Goal: Answer question/provide support: Answer question/provide support

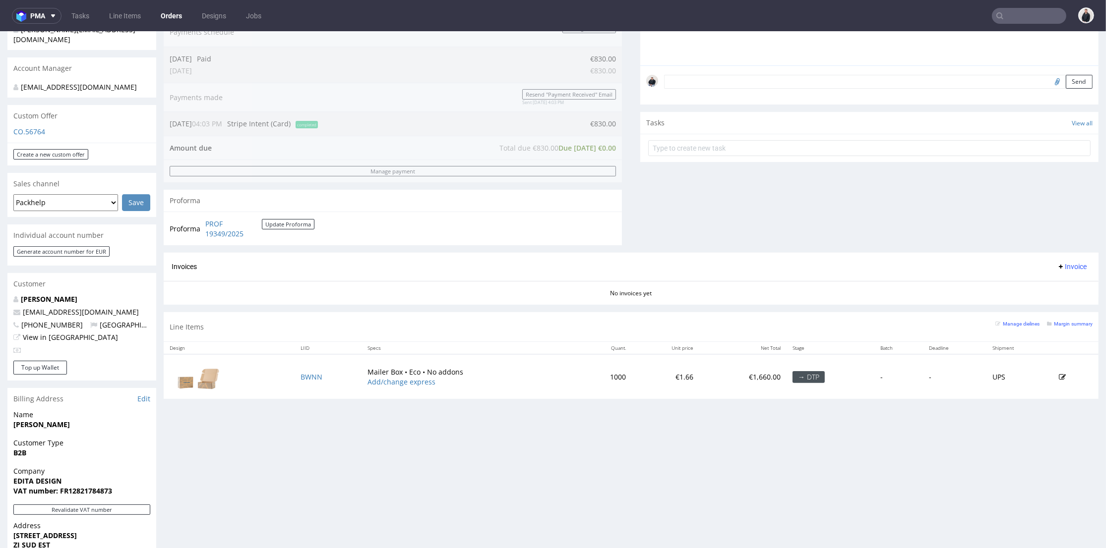
scroll to position [55, 0]
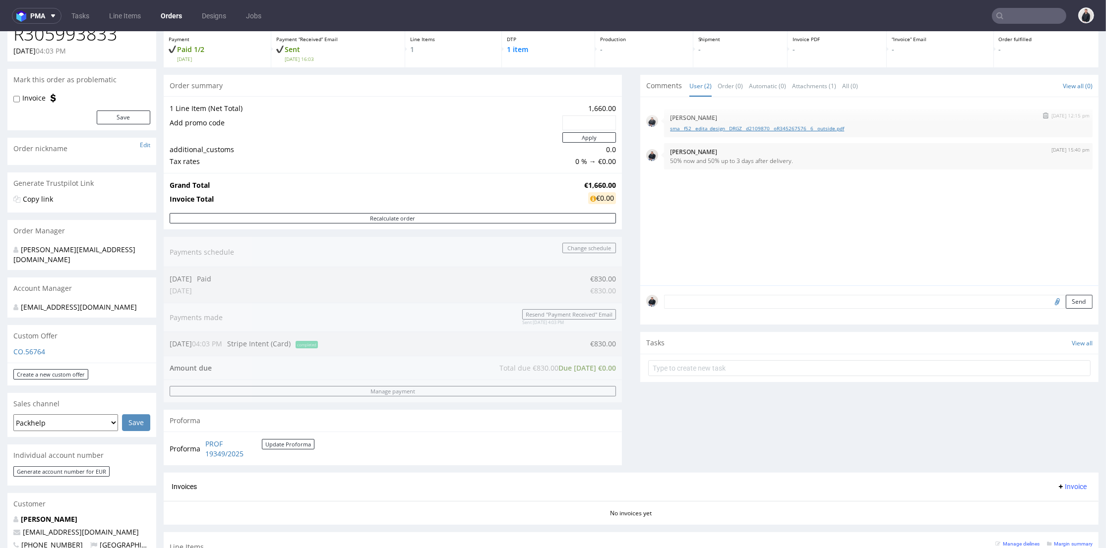
click at [746, 126] on link "sma__f52__edita_design__DRGZ__d2109870__oR345267576__6__outside.pdf" at bounding box center [878, 128] width 416 height 7
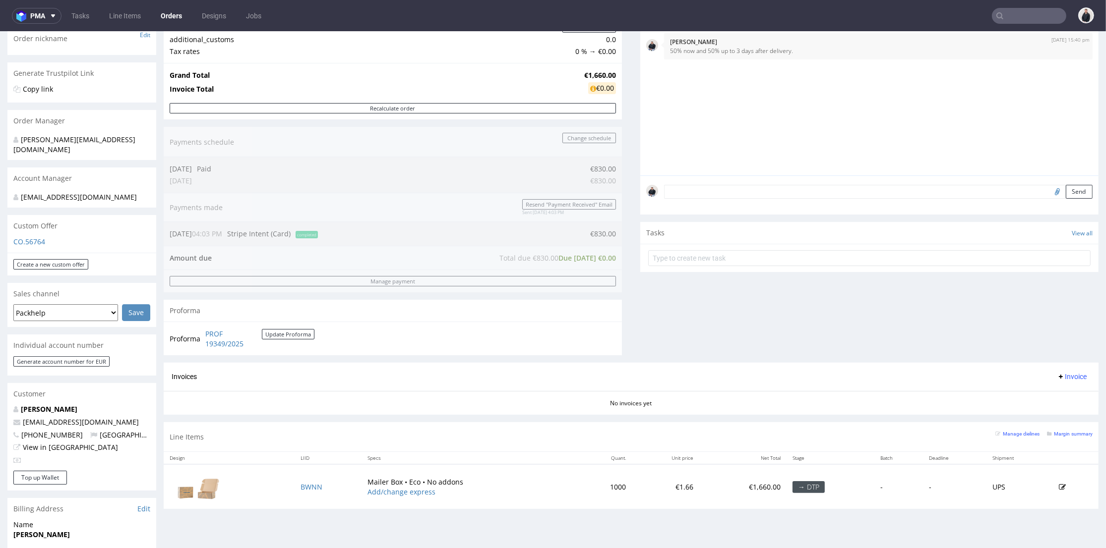
scroll to position [330, 0]
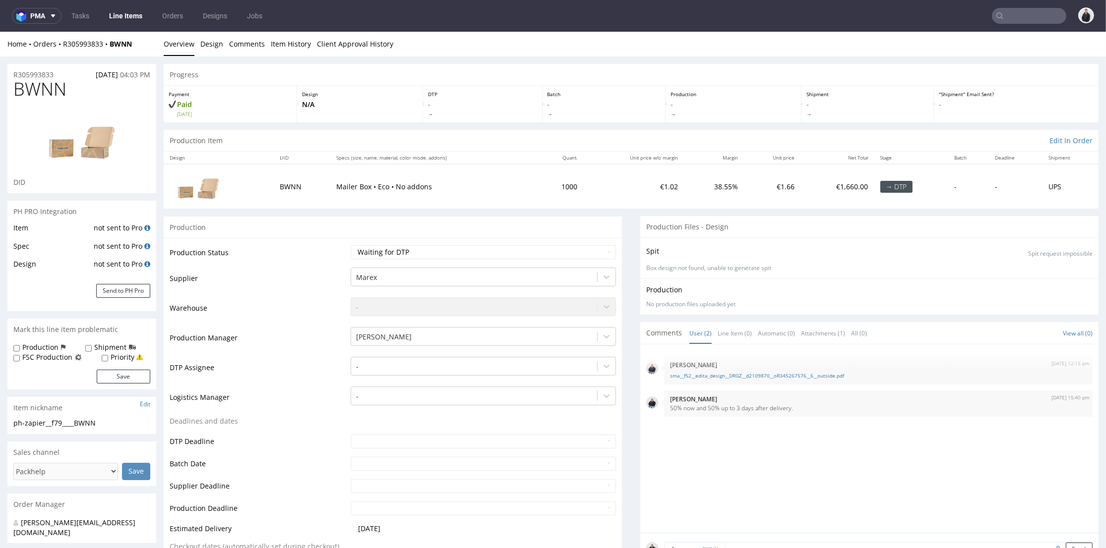
scroll to position [110, 0]
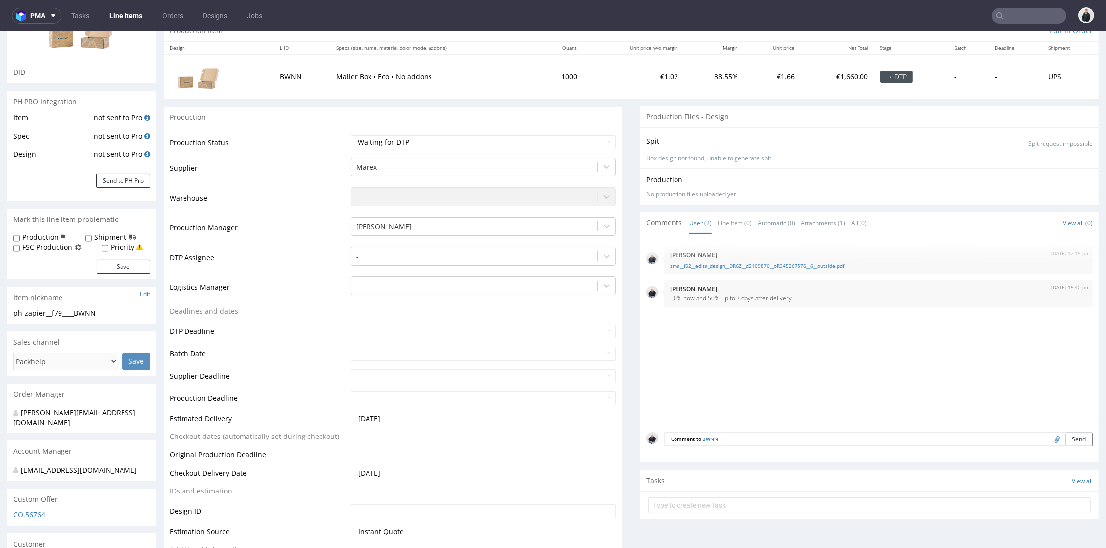
click at [1049, 439] on input "file" at bounding box center [1056, 439] width 14 height 13
click at [776, 265] on link "sma__f52__edita_design__DRGZ__d2109870__oR345267576__6__outside.pdf" at bounding box center [878, 265] width 416 height 7
click at [1049, 440] on input "file" at bounding box center [1056, 439] width 14 height 13
type input "C:\fakepath\sma__f52__edita_design__DRGZ__d2109870__oR345267576__6__outside.pdf"
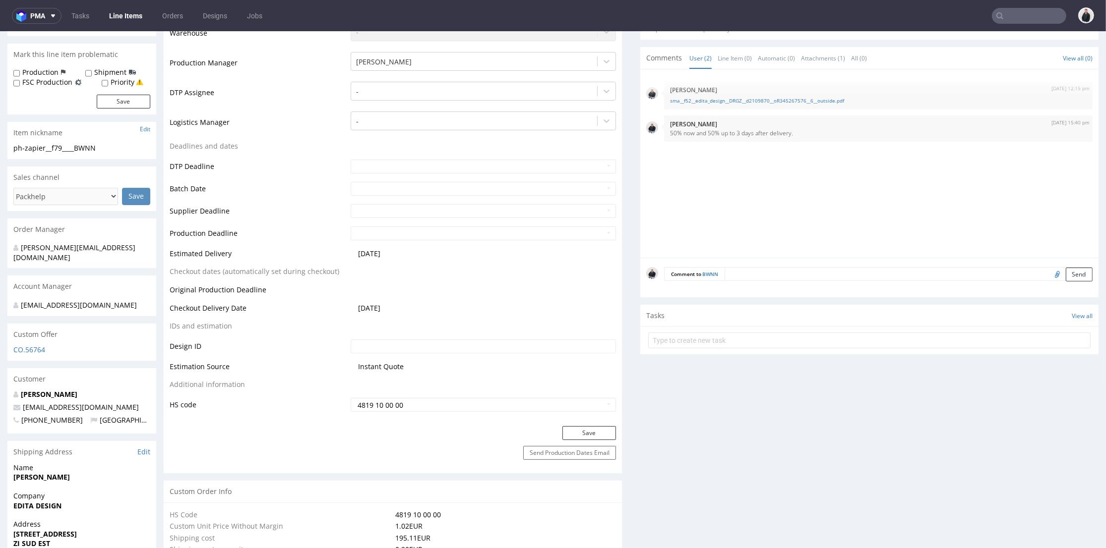
click at [769, 279] on textarea at bounding box center [908, 274] width 368 height 14
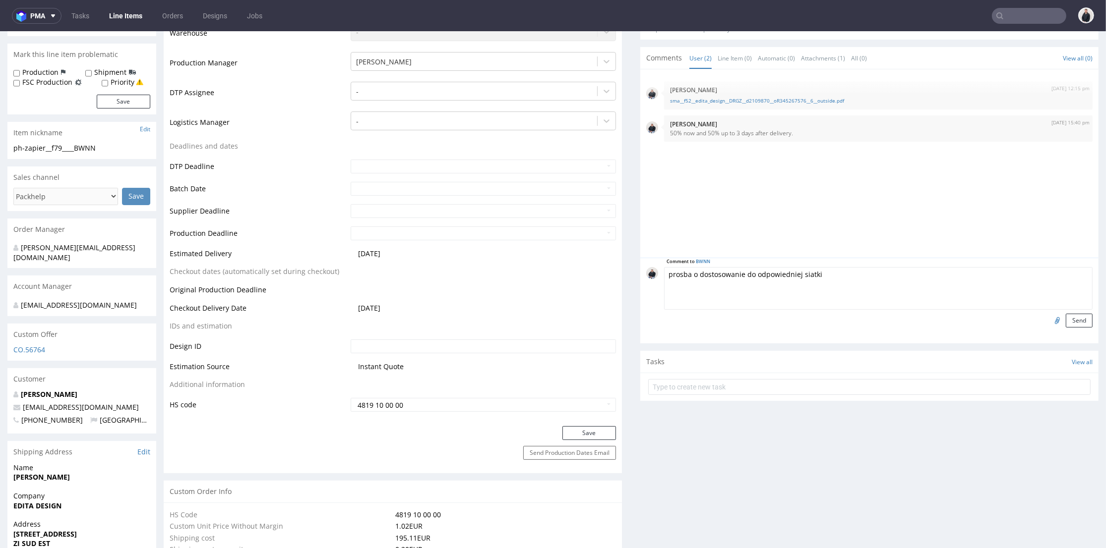
type textarea "prosba o dostosowanie do odpowiedniej siatki"
click at [1057, 329] on div "Comment to BWNN prosba o dostosowanie do odpowiedniej siatki Send" at bounding box center [869, 301] width 458 height 86
click at [1065, 324] on button "Send" at bounding box center [1078, 321] width 27 height 14
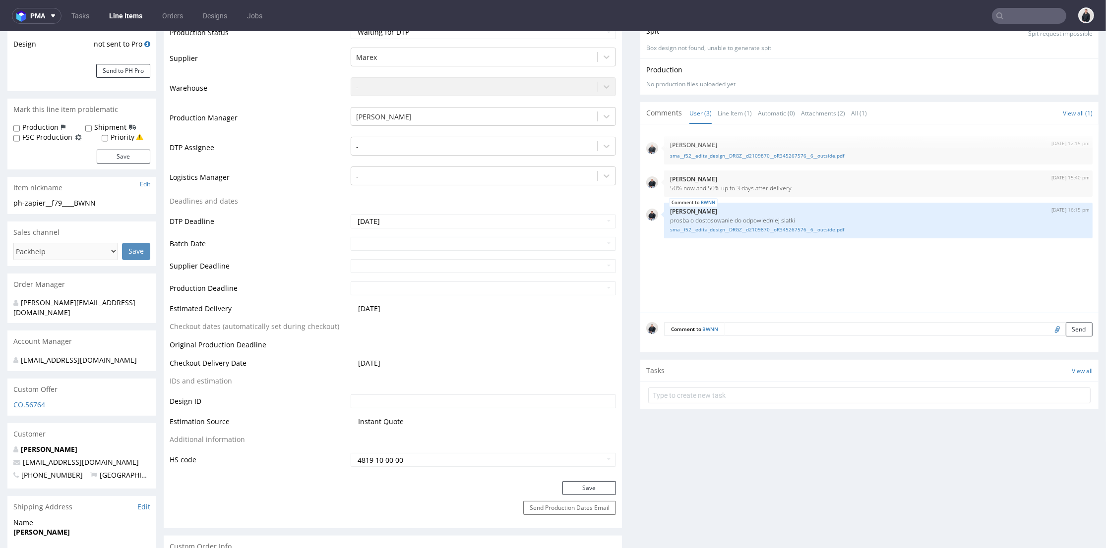
scroll to position [330, 0]
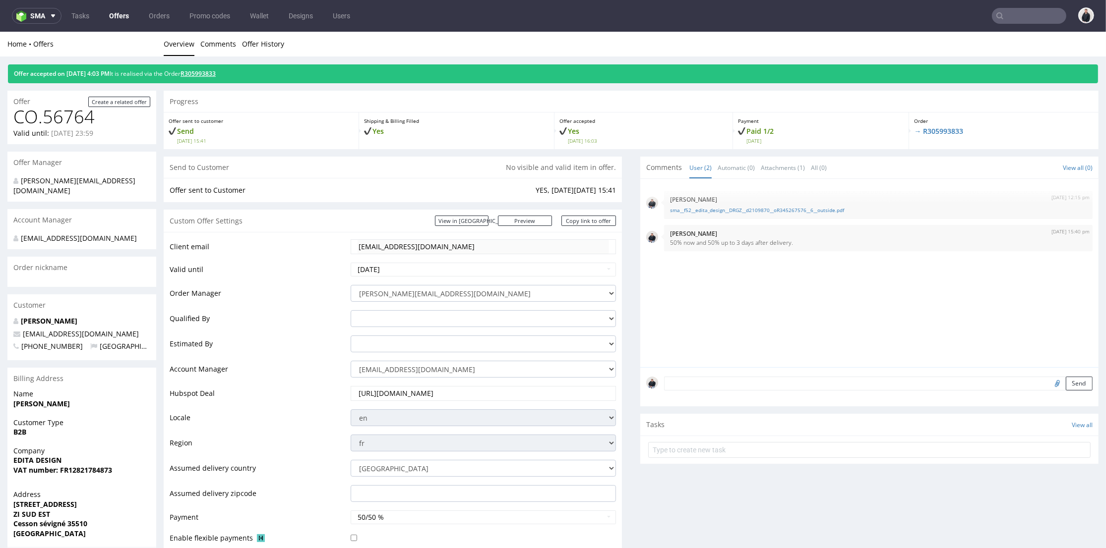
drag, startPoint x: 206, startPoint y: 79, endPoint x: 209, endPoint y: 72, distance: 7.3
click at [206, 78] on div "Offer accepted on 10.09.2025 4:03 PM It is realised via the Order R305993833" at bounding box center [553, 73] width 1090 height 19
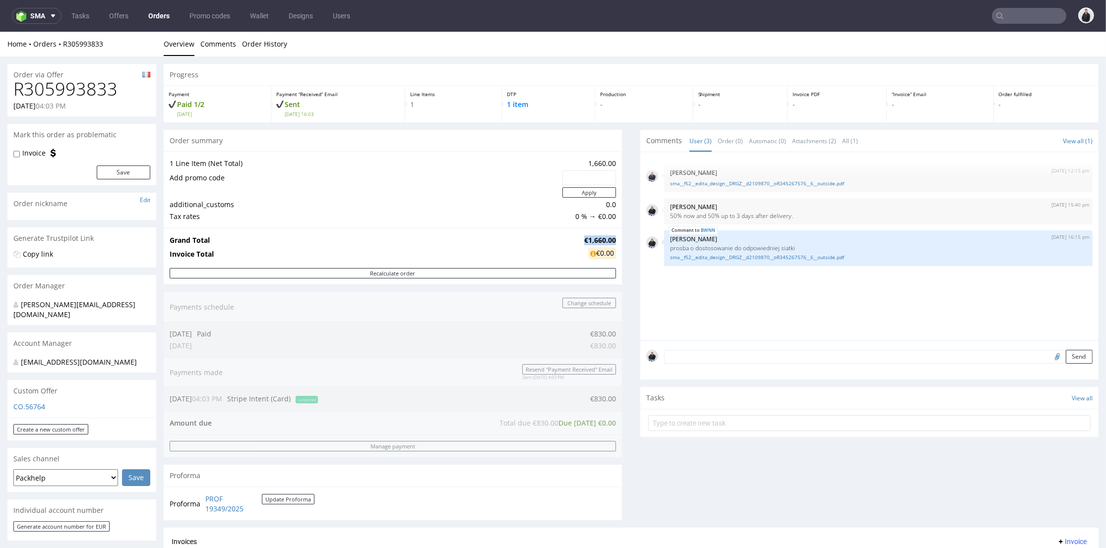
drag, startPoint x: 578, startPoint y: 242, endPoint x: 565, endPoint y: 32, distance: 210.6
click at [608, 238] on div "Grand Total €1,660.00 Invoice Total €0.00" at bounding box center [393, 248] width 458 height 40
click at [1022, 13] on input "text" at bounding box center [1029, 16] width 74 height 16
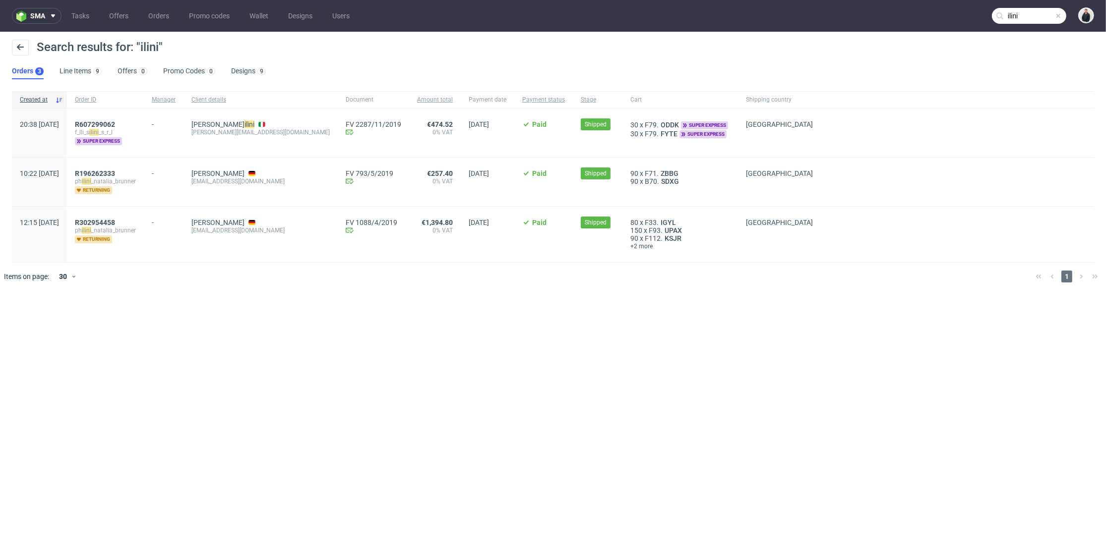
click at [1017, 5] on nav "sma Tasks Offers Orders Promo codes Wallet Designs Users ilini" at bounding box center [553, 16] width 1106 height 32
click at [1031, 14] on input "ilini" at bounding box center [1029, 16] width 74 height 16
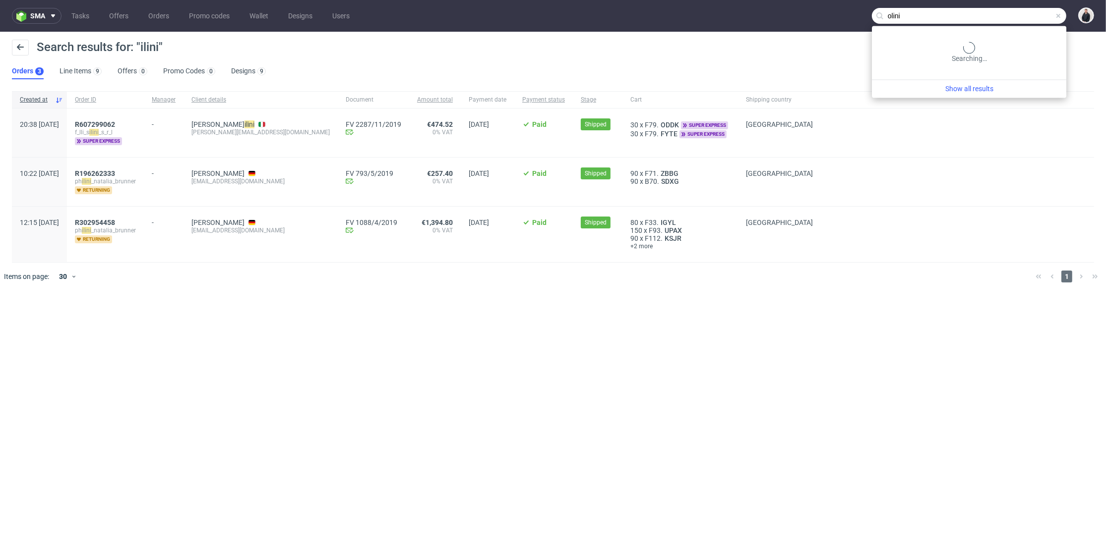
type input "olini"
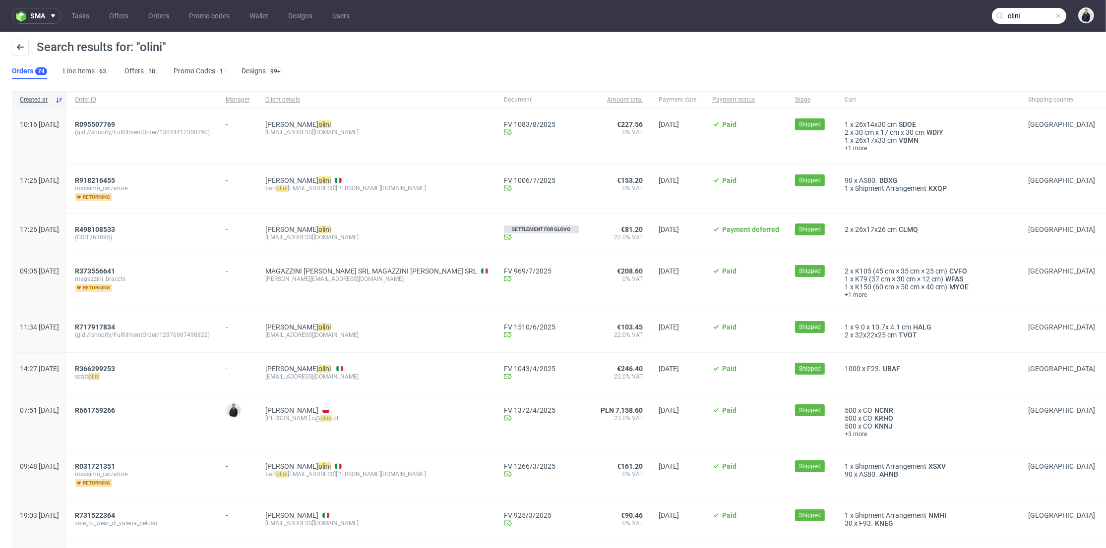
click at [447, 301] on div "MAGAZZINI BRACCHI SRL MAGAZZINI BRACCHI SRL francesco.bertozzi@magazzinibracchi…" at bounding box center [376, 283] width 238 height 56
click at [1012, 13] on input "olini" at bounding box center [1029, 16] width 74 height 16
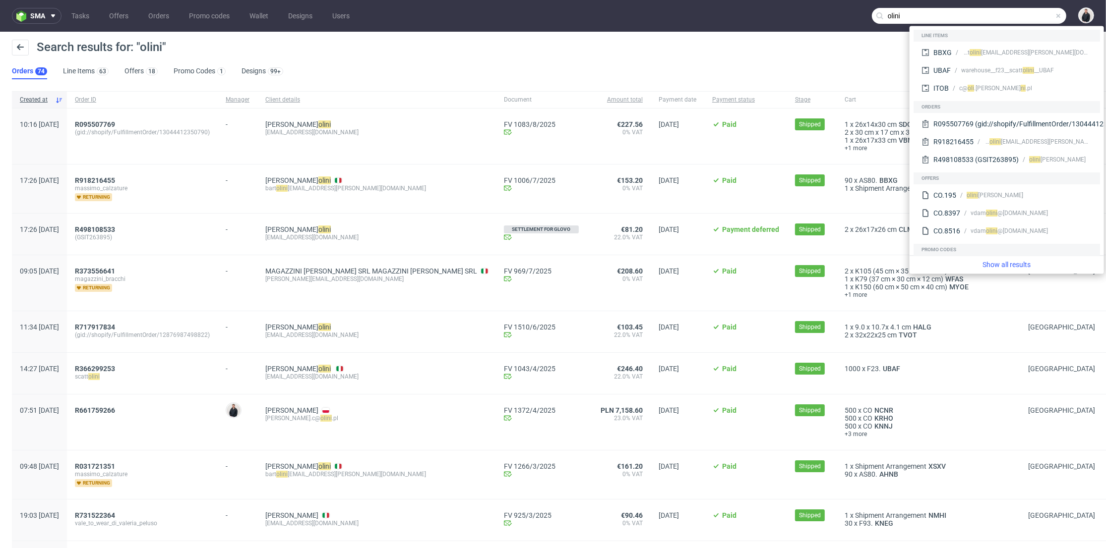
drag, startPoint x: 553, startPoint y: 56, endPoint x: 366, endPoint y: 44, distance: 187.3
click at [551, 56] on div "Search results for: "olini"" at bounding box center [553, 52] width 1082 height 24
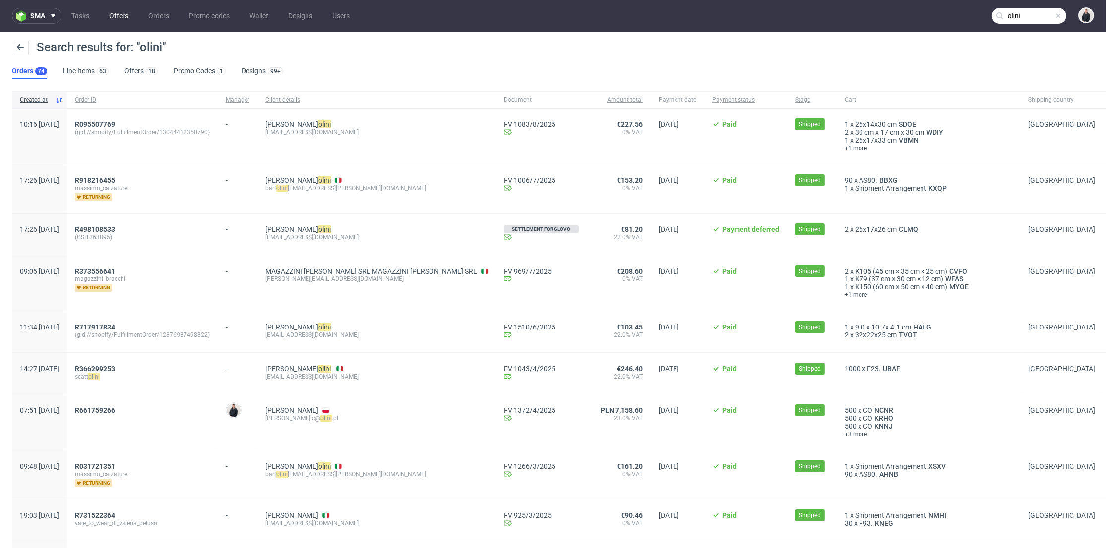
click at [120, 10] on link "Offers" at bounding box center [118, 16] width 31 height 16
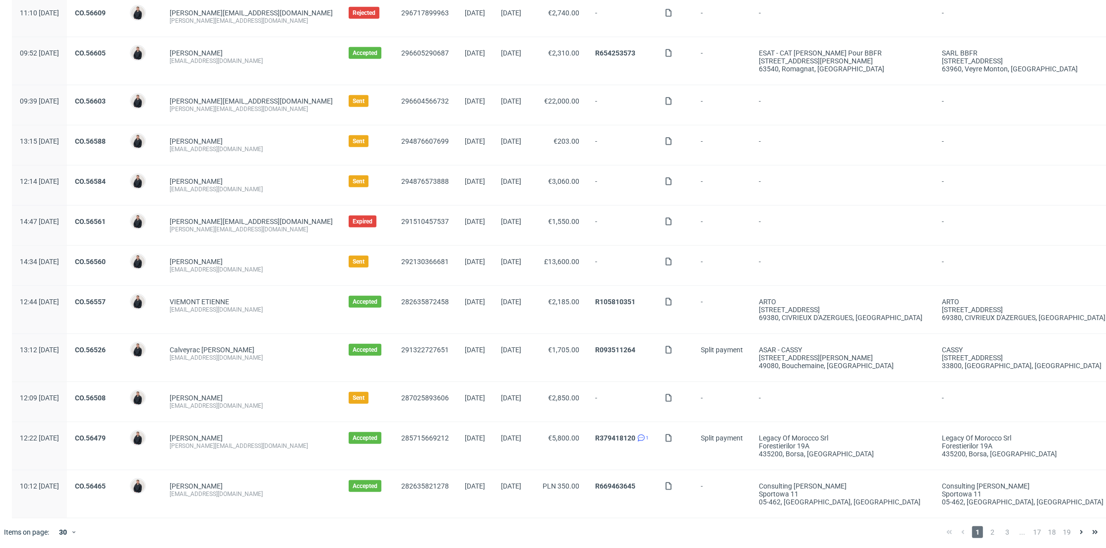
scroll to position [764, 0]
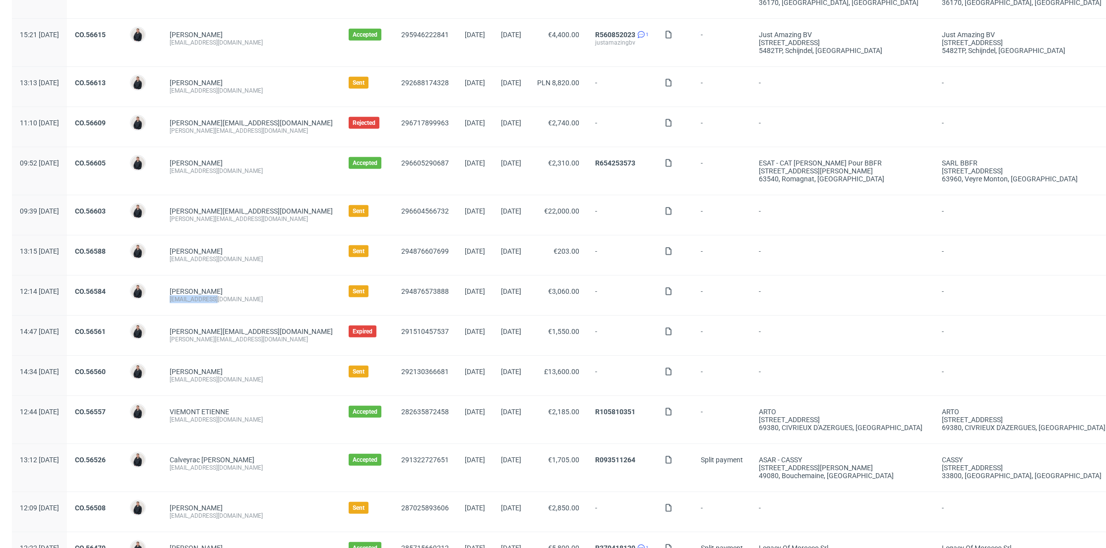
drag, startPoint x: 250, startPoint y: 297, endPoint x: 196, endPoint y: 298, distance: 54.1
click at [196, 298] on div "MORGAN LOYER info@la-jonx.ch" at bounding box center [251, 296] width 179 height 40
copy div "info@la-jonx.ch"
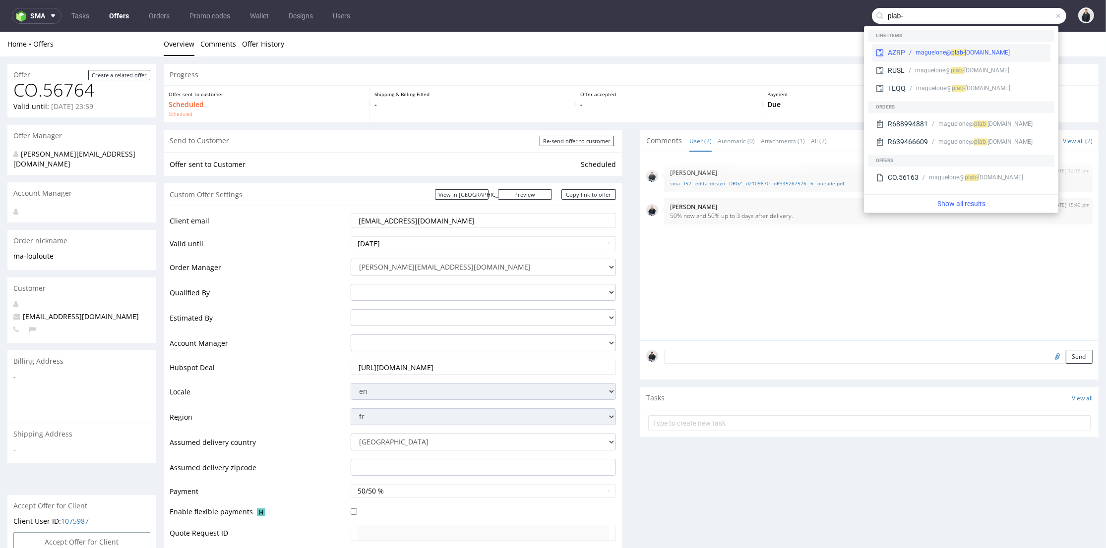
type input "plab-"
click at [989, 51] on div "b- beauty.com" at bounding box center [984, 52] width 50 height 9
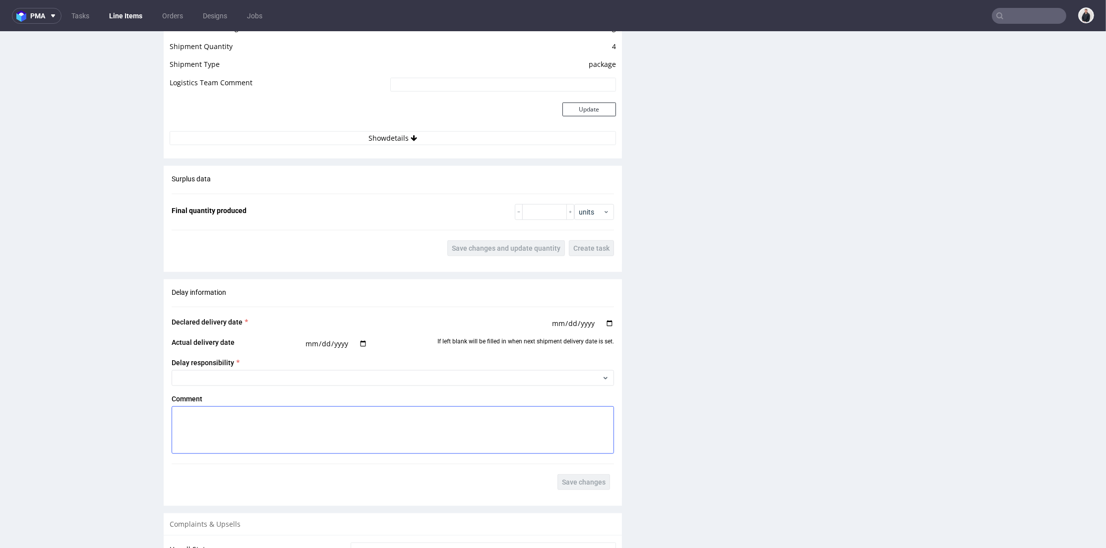
scroll to position [1566, 0]
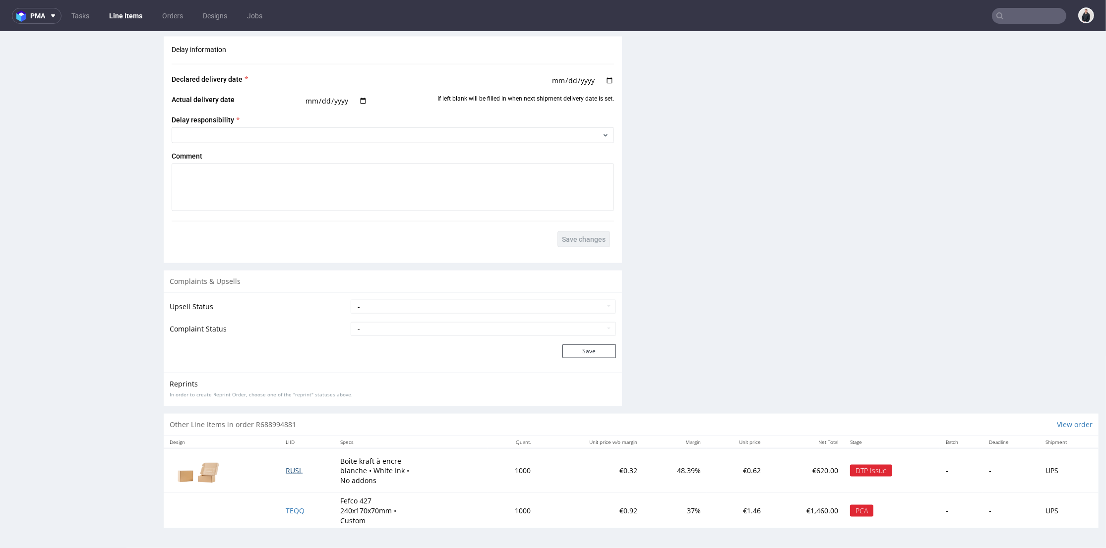
click at [291, 472] on span "RUSL" at bounding box center [294, 470] width 17 height 9
click at [295, 509] on span "TEQQ" at bounding box center [295, 510] width 19 height 9
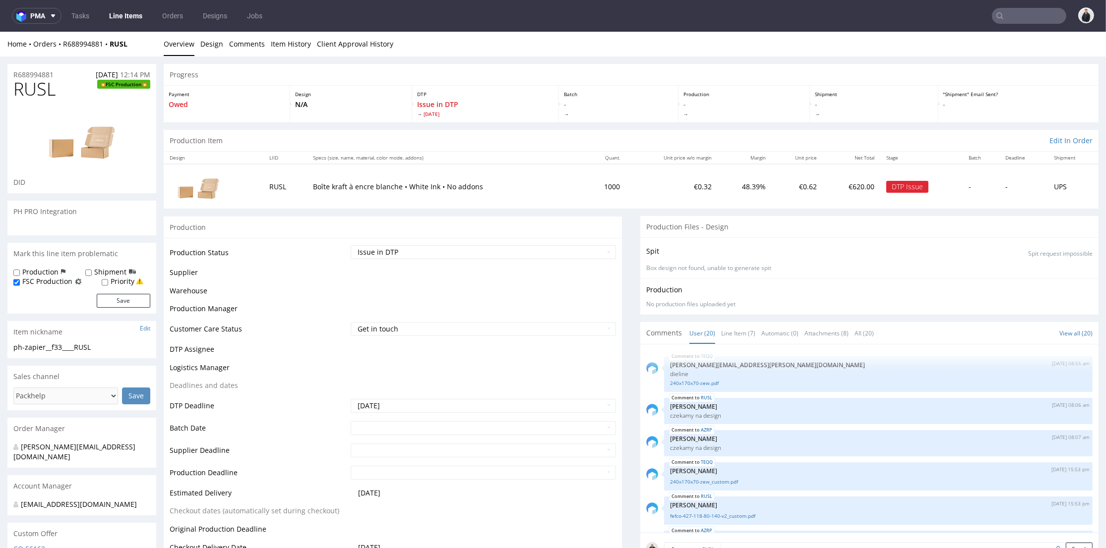
scroll to position [610, 0]
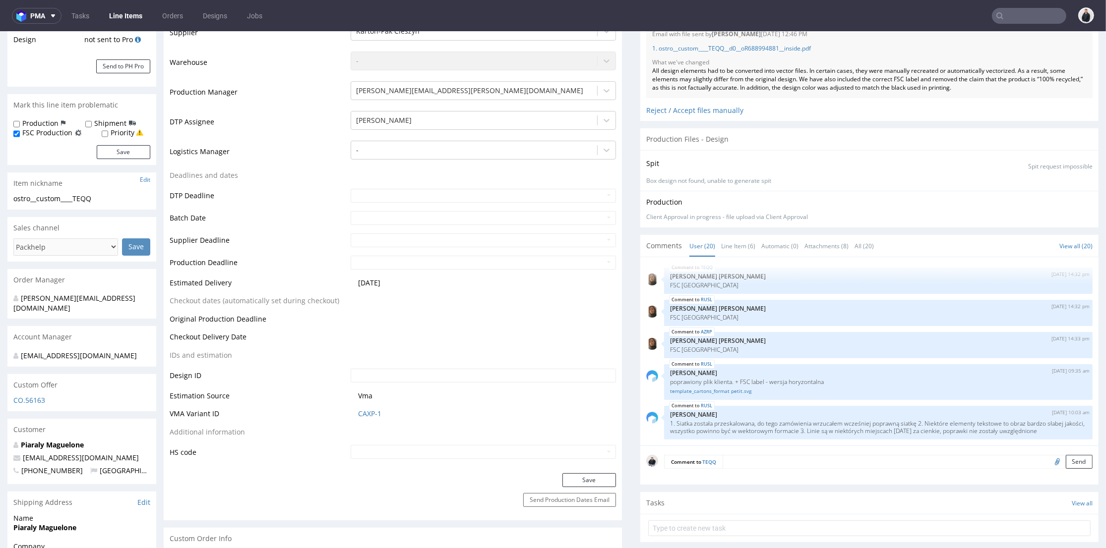
scroll to position [275, 0]
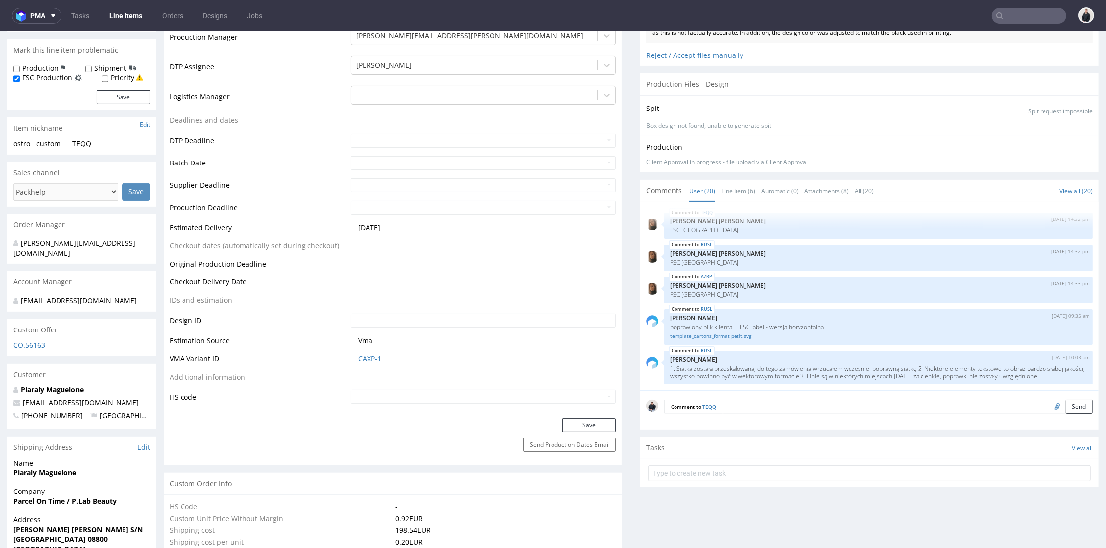
click at [796, 404] on textarea at bounding box center [907, 407] width 370 height 14
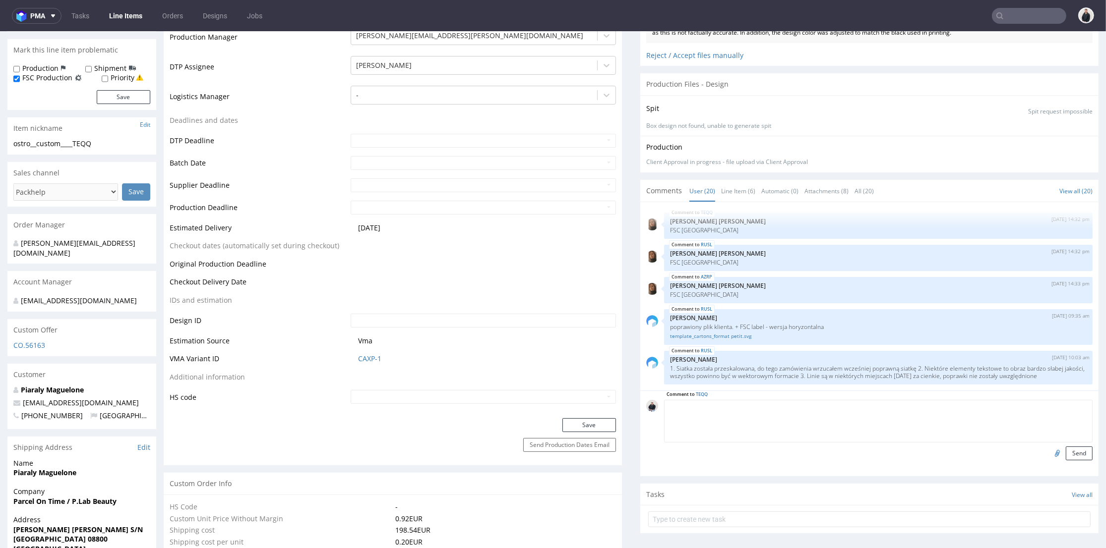
paste textarea "We use Canva, and yet I imported your template directly, thinking that it would…"
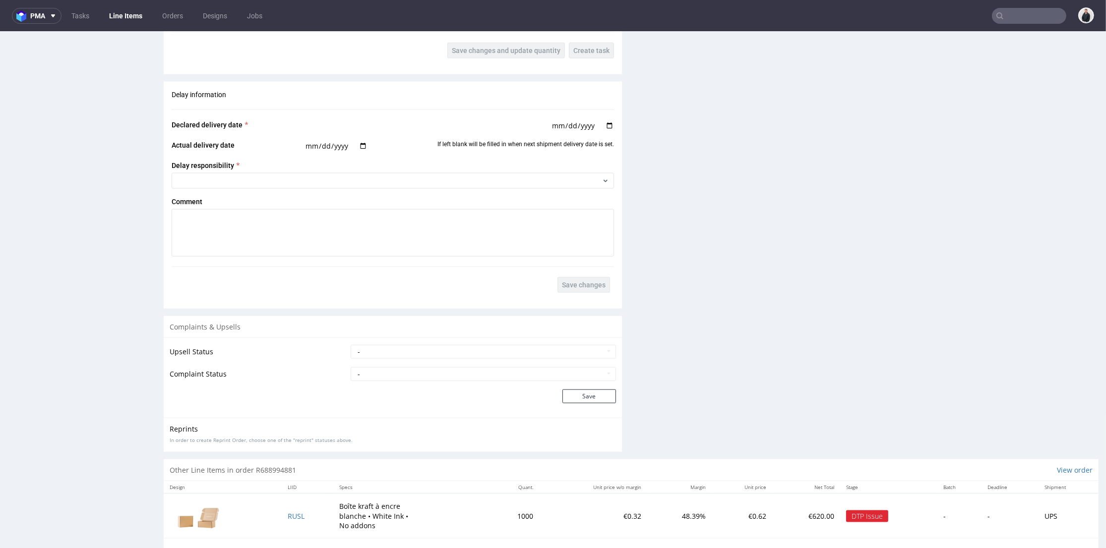
scroll to position [1562, 0]
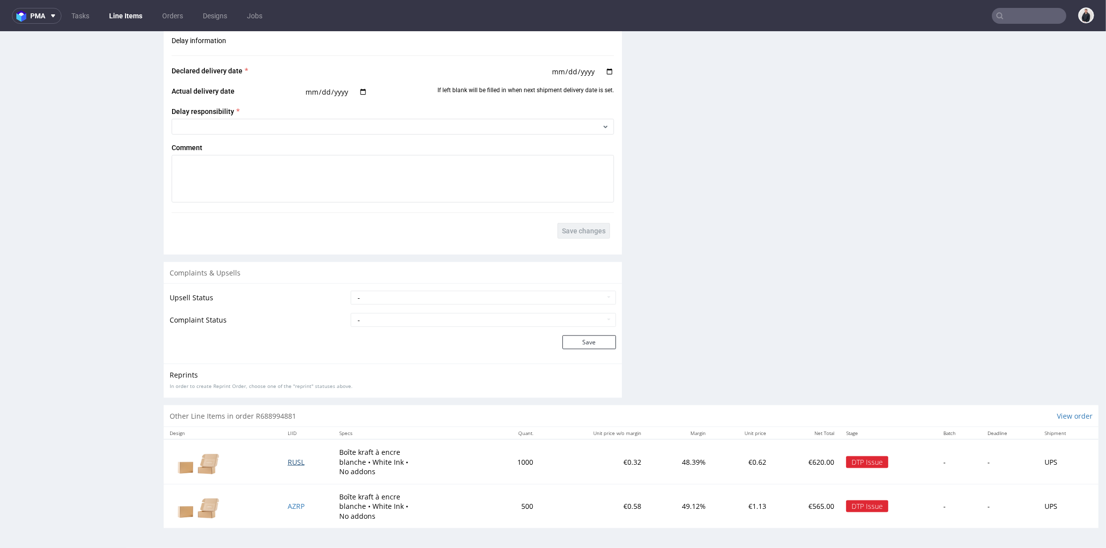
type textarea "We use Canva, and yet I imported your template directly, thinking that it would…"
click at [294, 463] on span "RUSL" at bounding box center [296, 462] width 17 height 9
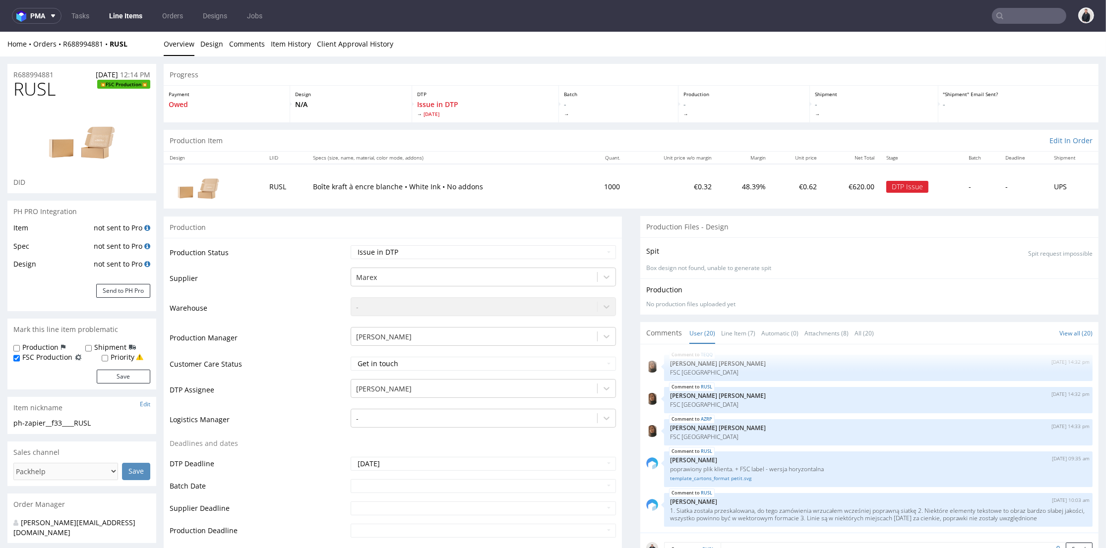
scroll to position [55, 0]
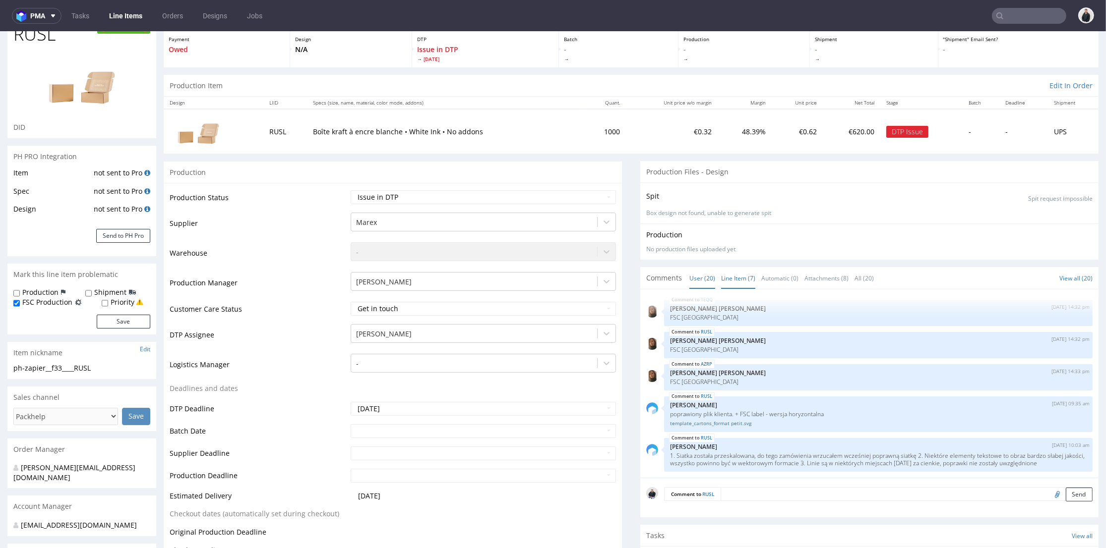
click at [732, 277] on link "Line Item (7)" at bounding box center [738, 278] width 34 height 21
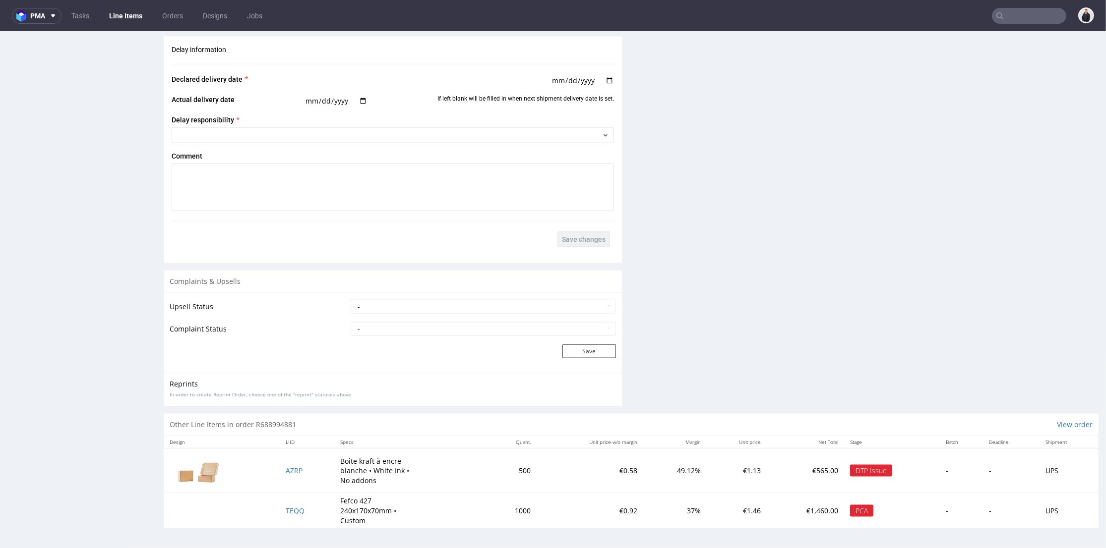
scroll to position [3, 0]
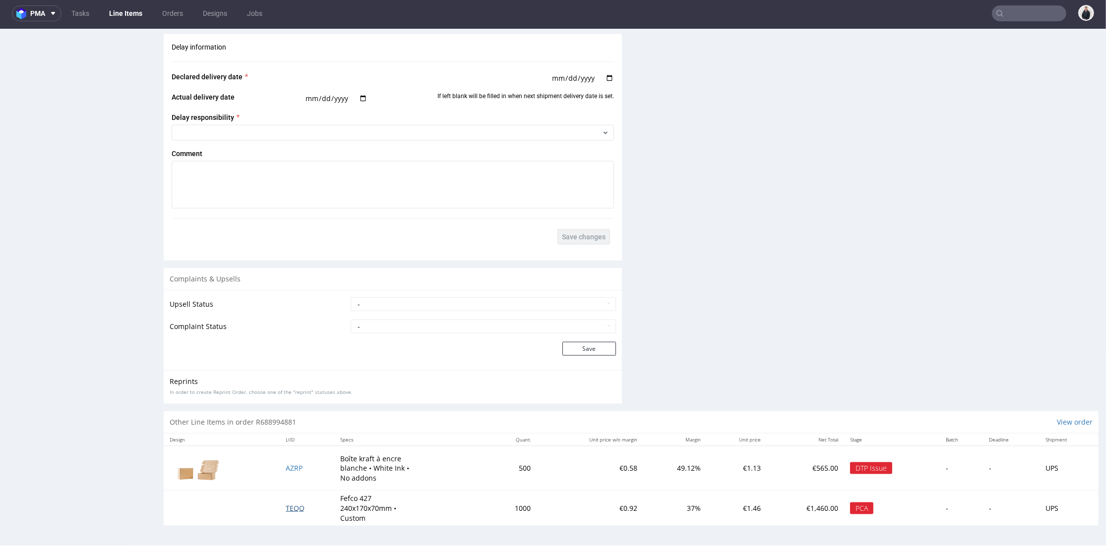
click at [297, 508] on span "TEQQ" at bounding box center [295, 508] width 19 height 9
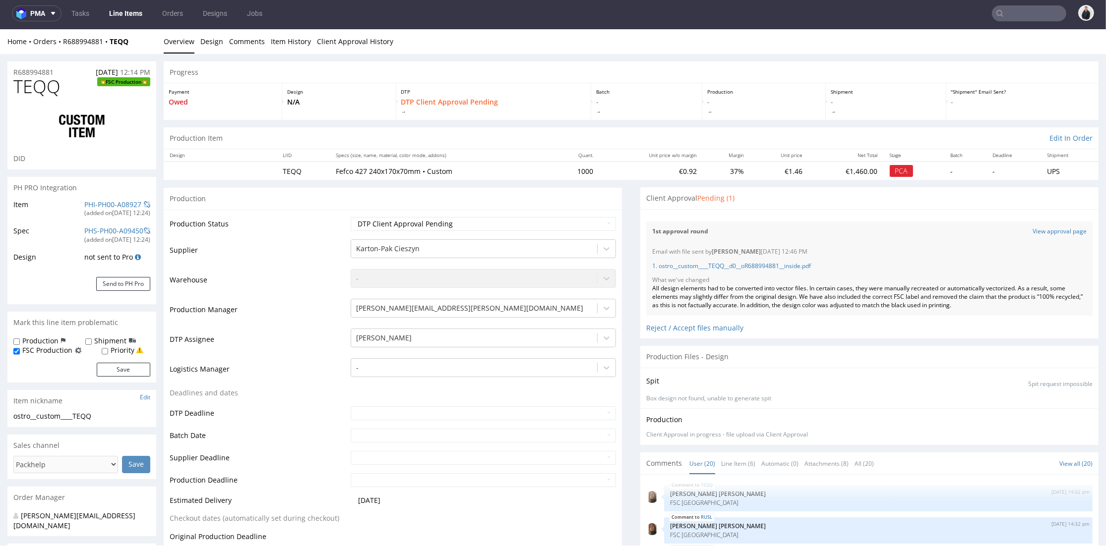
scroll to position [220, 0]
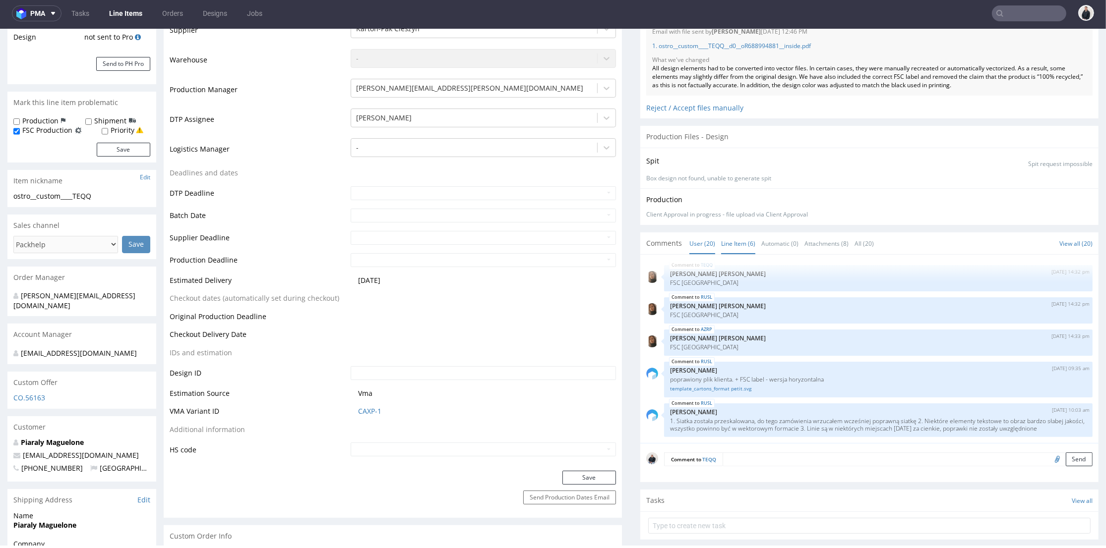
click at [721, 242] on link "Line Item (6)" at bounding box center [738, 243] width 34 height 21
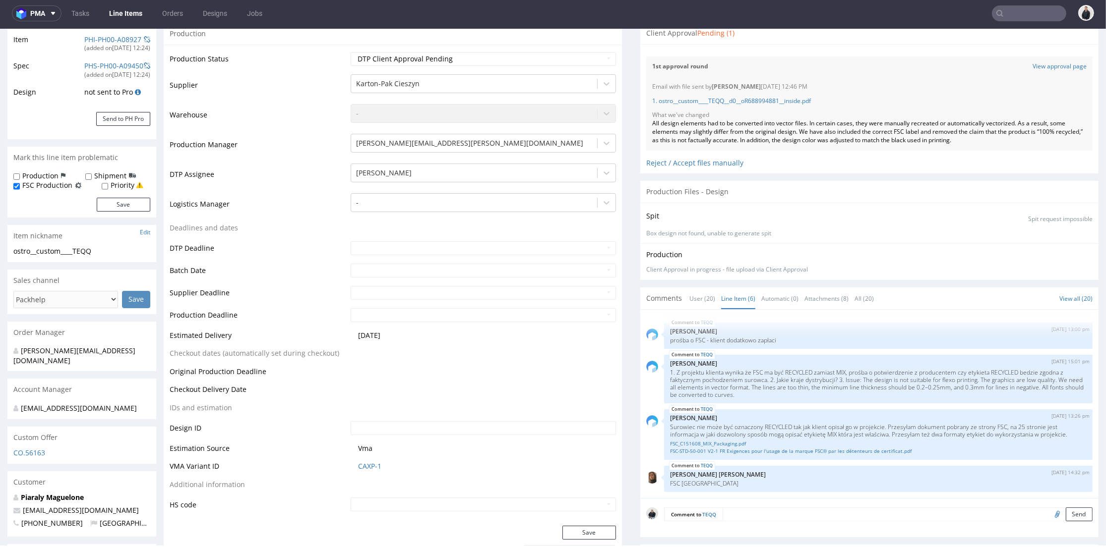
scroll to position [55, 0]
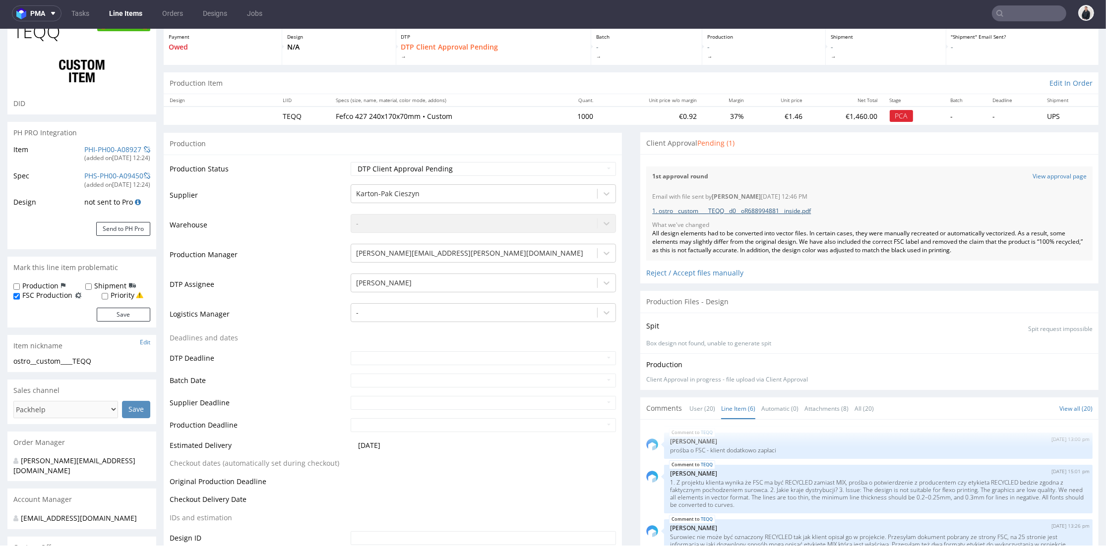
click at [742, 207] on link "1. ostro__custom____TEQQ__d0__oR688994881__inside.pdf" at bounding box center [731, 211] width 159 height 8
click at [760, 211] on link "1. ostro__custom____TEQQ__d0__oR688994881__inside.pdf" at bounding box center [731, 211] width 159 height 8
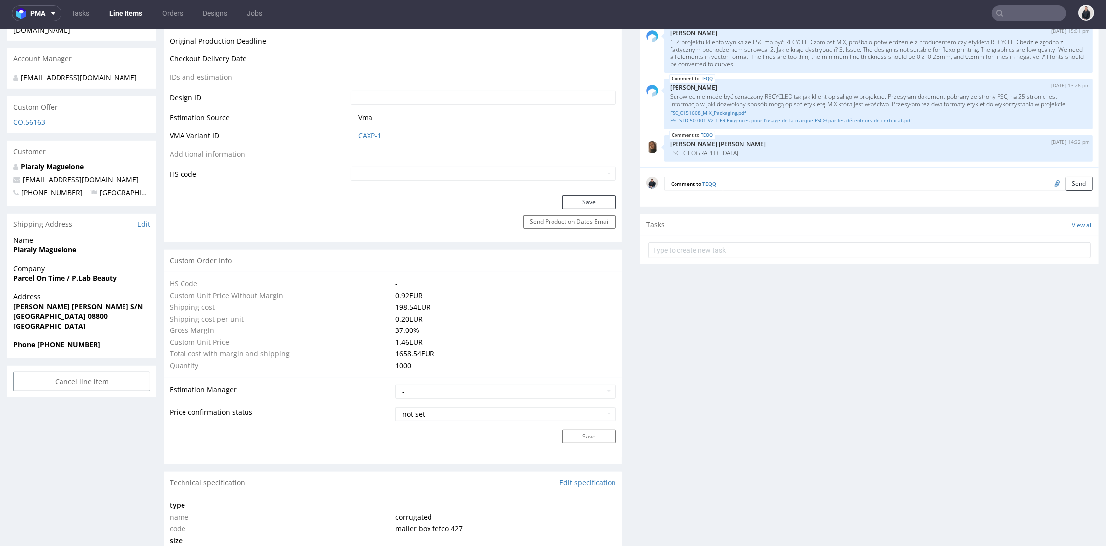
scroll to position [881, 0]
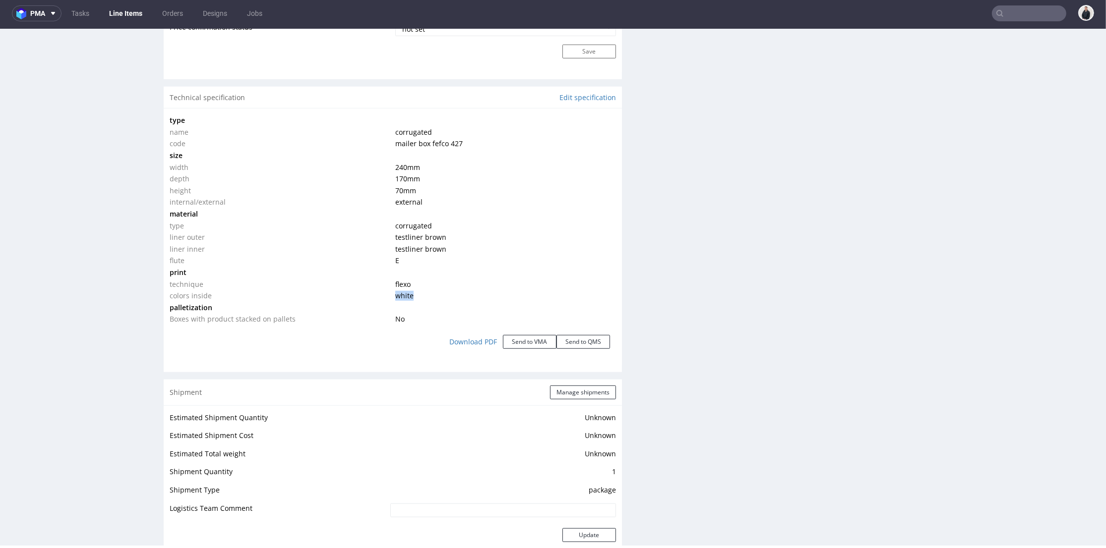
drag, startPoint x: 412, startPoint y: 295, endPoint x: 517, endPoint y: 248, distance: 115.2
click at [393, 293] on td "white" at bounding box center [504, 296] width 223 height 12
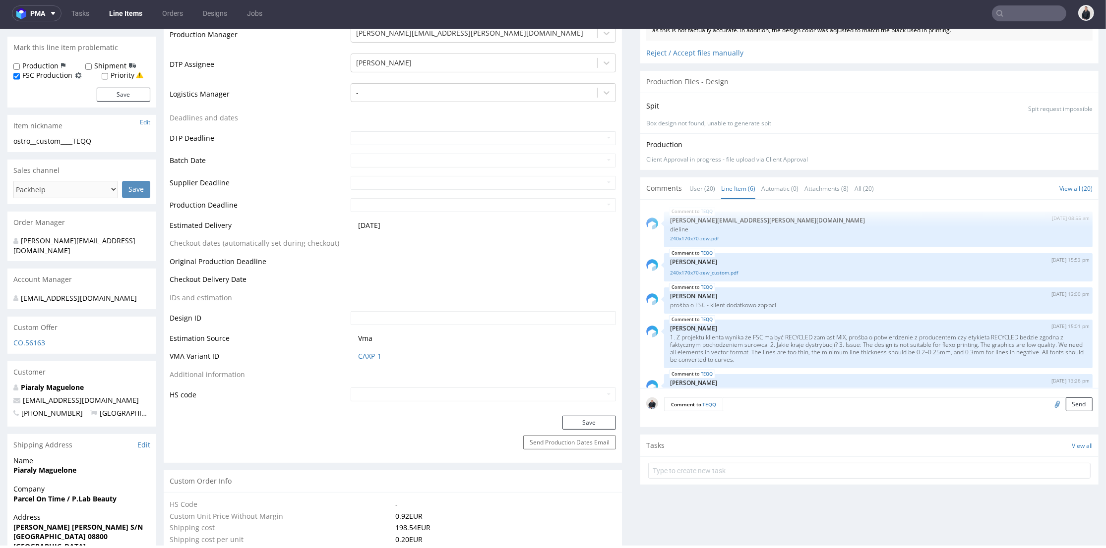
scroll to position [55, 0]
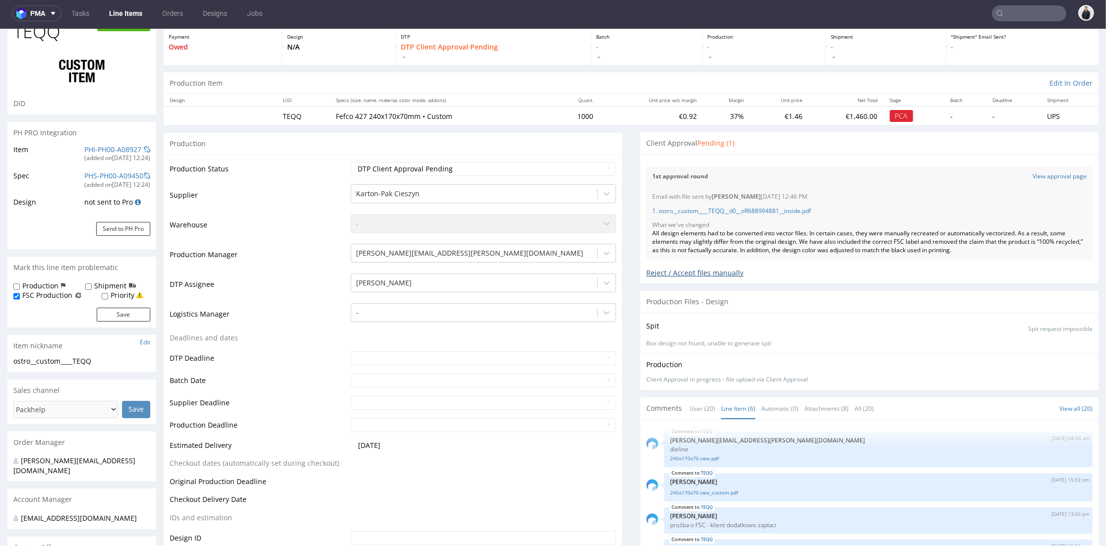
click at [714, 271] on div "Reject / Accept files manually" at bounding box center [869, 269] width 446 height 17
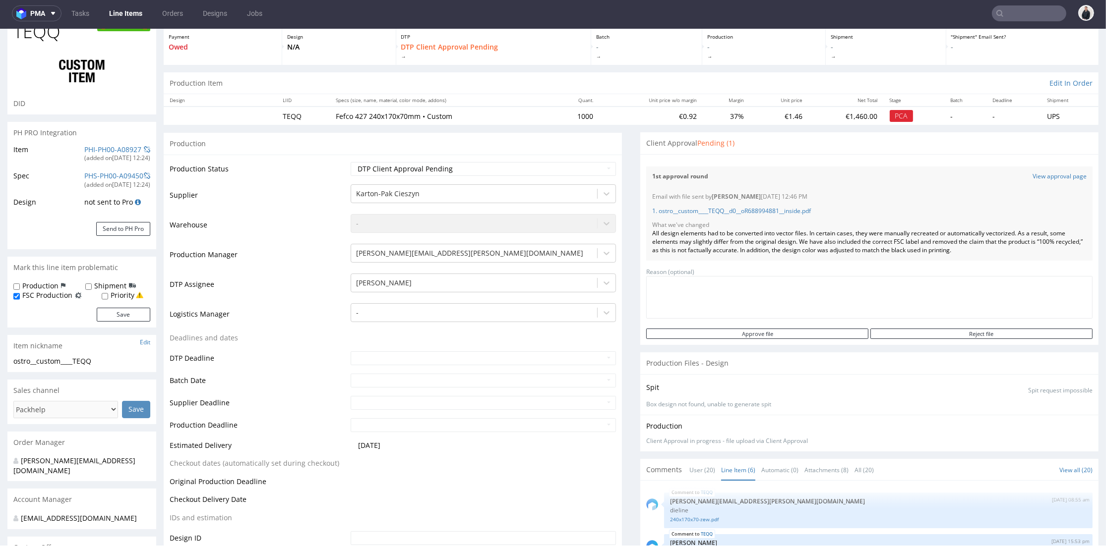
click at [729, 298] on textarea at bounding box center [869, 297] width 446 height 43
paste textarea "We use Canva, and yet I imported your template directly, thinking that it would…"
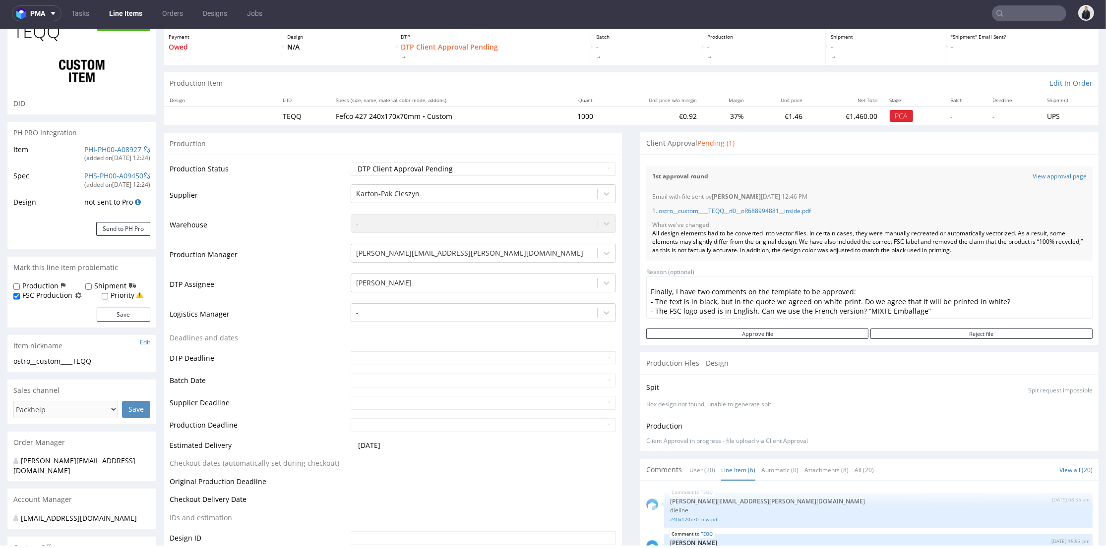
scroll to position [0, 0]
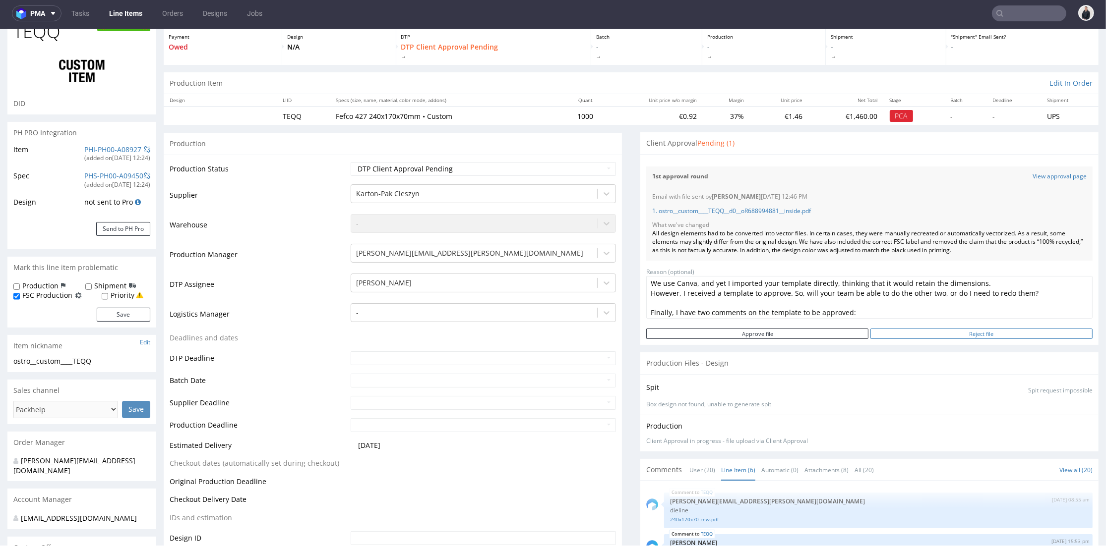
type textarea "We use Canva, and yet I imported your template directly, thinking that it would…"
click at [947, 333] on input "Reject file" at bounding box center [981, 334] width 222 height 10
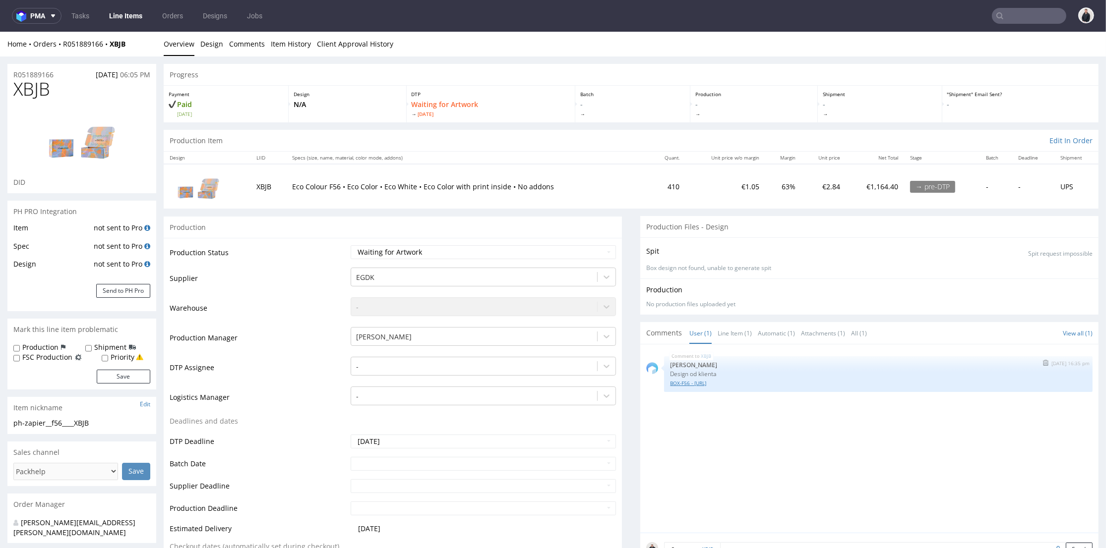
click at [681, 381] on link "BOX-F56 - [URL]" at bounding box center [878, 383] width 416 height 7
